Goal: Task Accomplishment & Management: Manage account settings

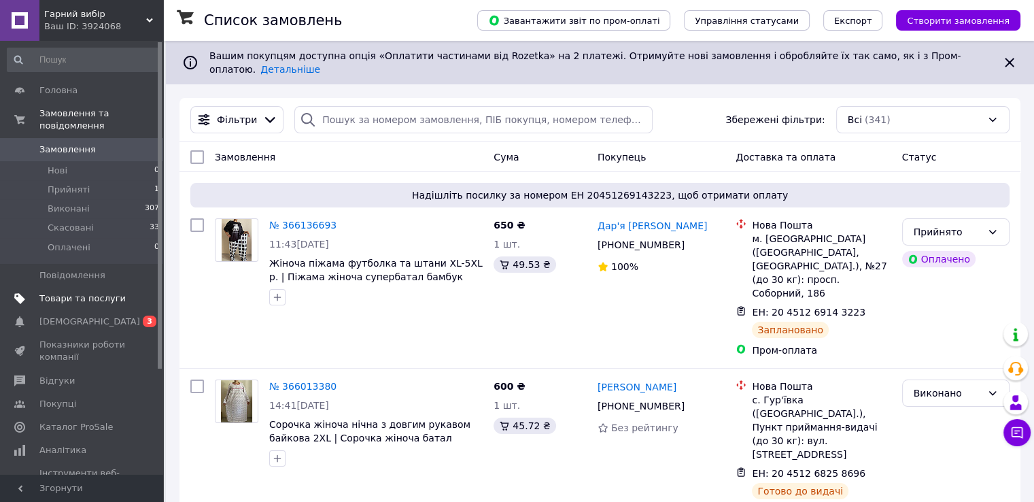
click at [58, 292] on span "Товари та послуги" at bounding box center [82, 298] width 86 height 12
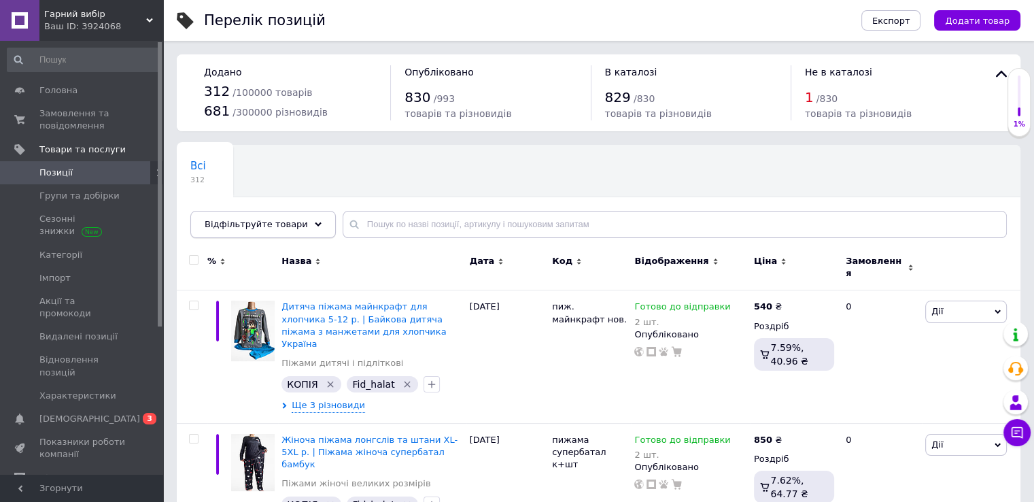
click at [315, 221] on icon at bounding box center [318, 224] width 7 height 7
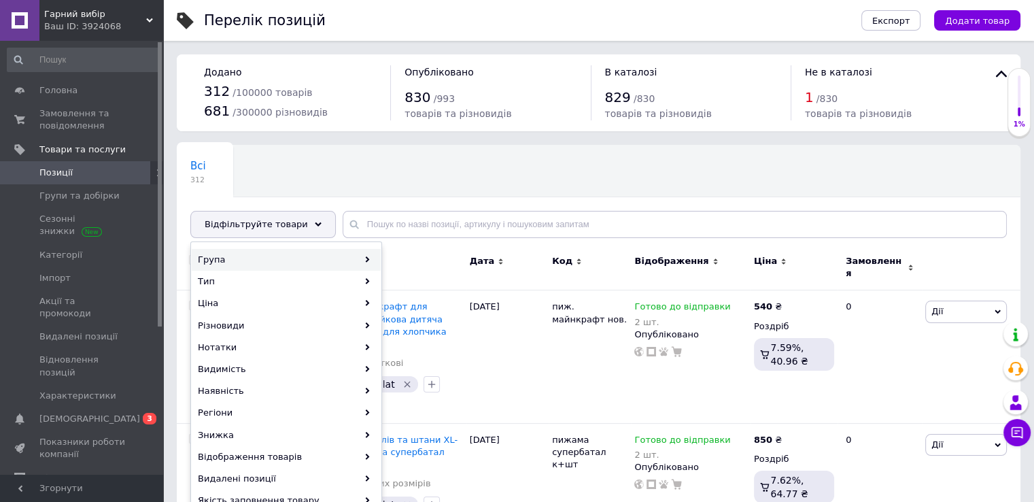
click at [294, 256] on div "Група" at bounding box center [286, 260] width 189 height 22
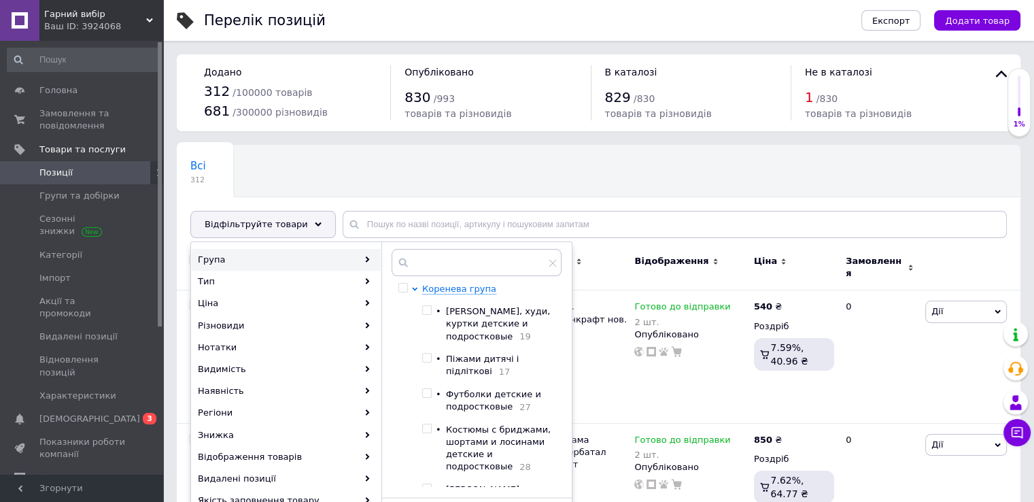
scroll to position [68, 0]
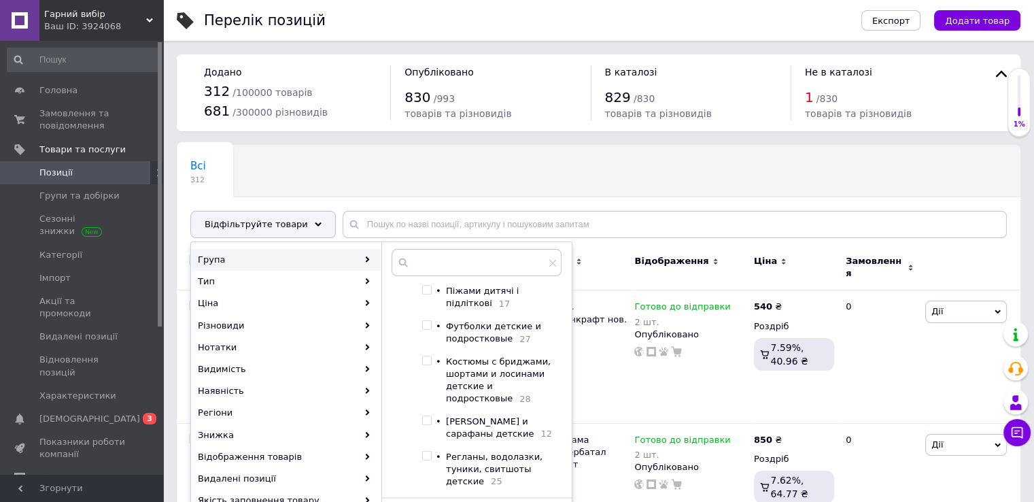
click at [422, 289] on input "checkbox" at bounding box center [426, 290] width 9 height 9
checkbox input "true"
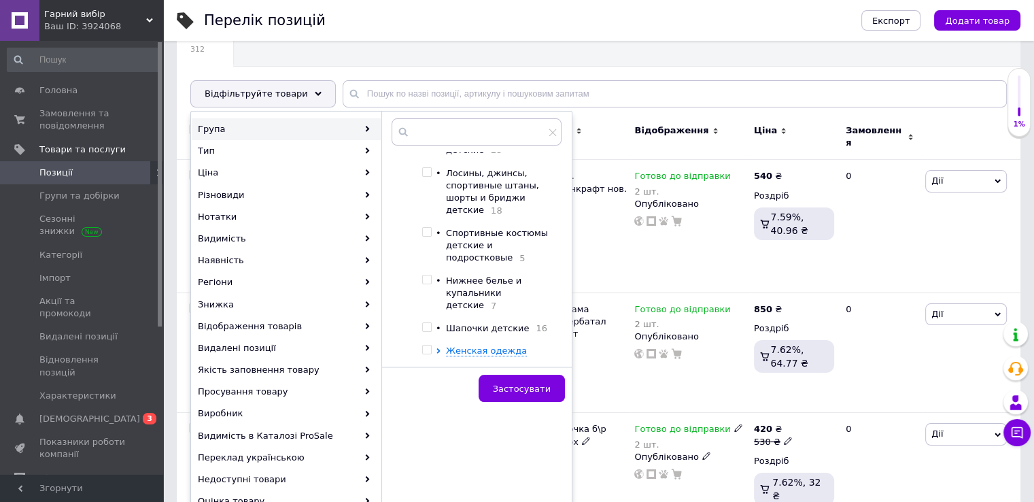
scroll to position [136, 0]
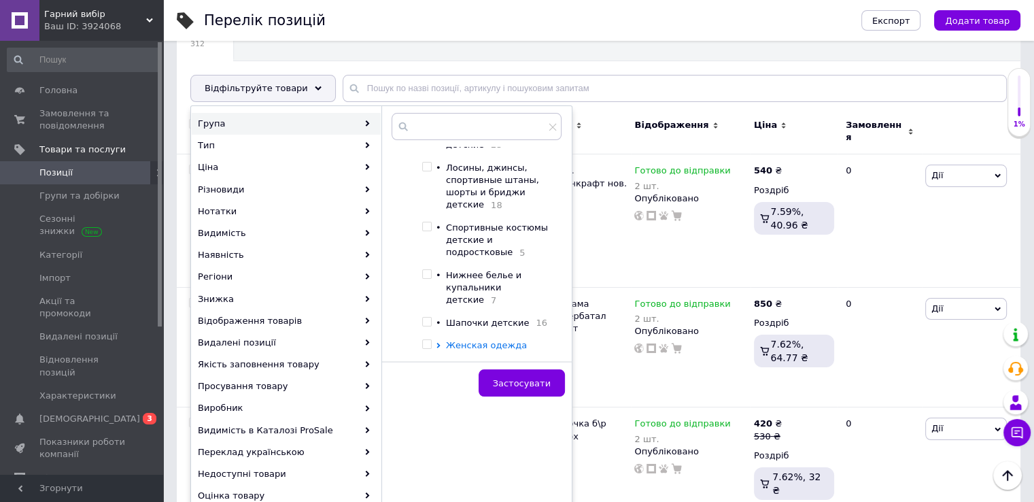
click at [471, 347] on span "Женская одежда" at bounding box center [486, 345] width 81 height 10
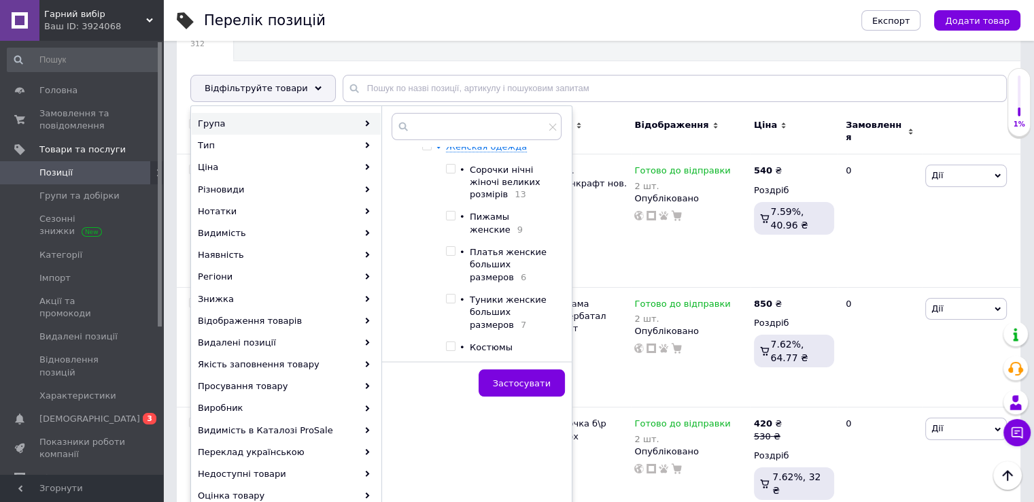
scroll to position [473, 0]
click at [451, 209] on input "checkbox" at bounding box center [450, 210] width 9 height 9
checkbox input "true"
click at [451, 161] on input "checkbox" at bounding box center [450, 163] width 9 height 9
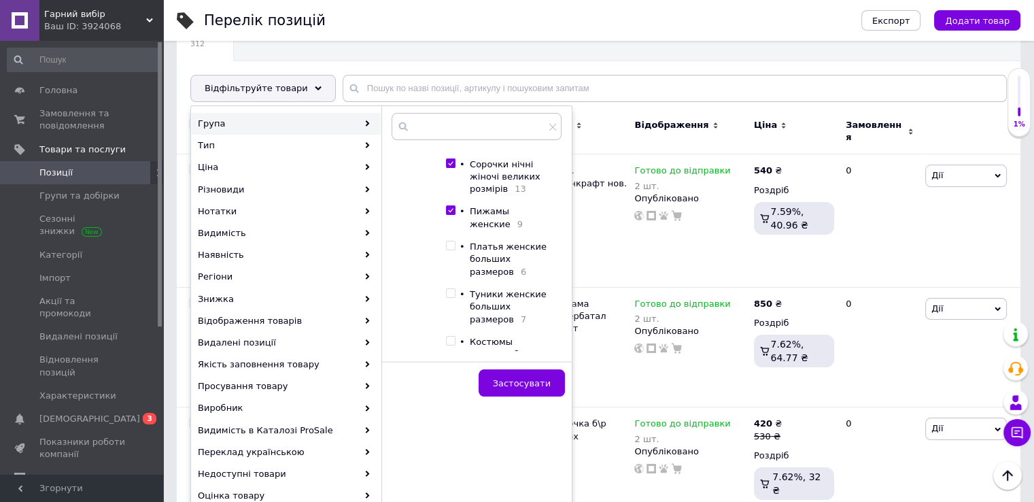
checkbox input "true"
click at [540, 385] on span "Застосувати" at bounding box center [522, 383] width 58 height 10
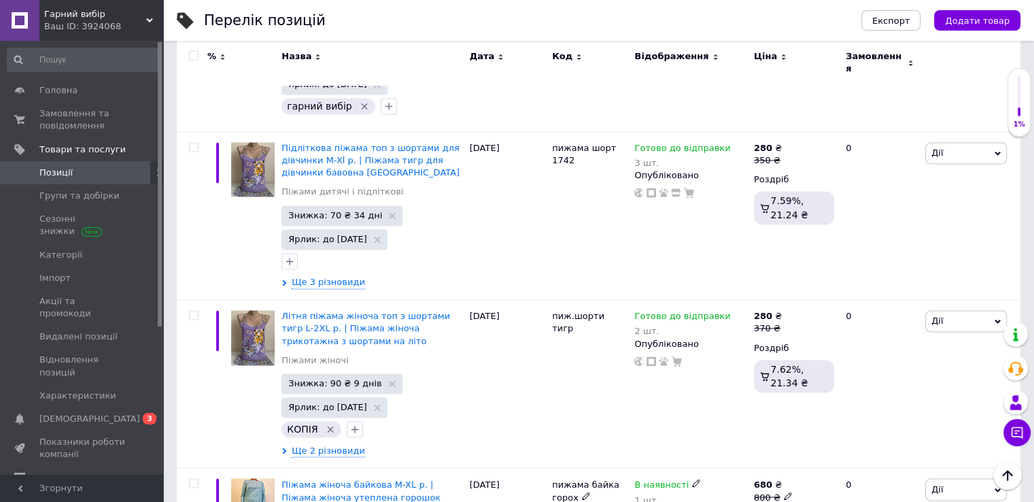
scroll to position [7343, 0]
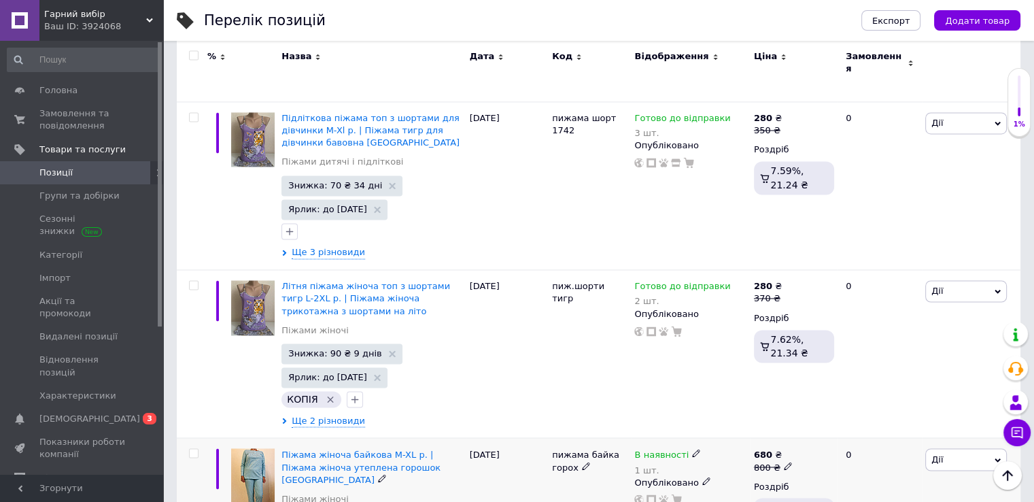
click at [949, 448] on span "Дії" at bounding box center [966, 459] width 82 height 22
click at [881, 476] on li "Редагувати" at bounding box center [916, 485] width 180 height 19
